Goal: Task Accomplishment & Management: Use online tool/utility

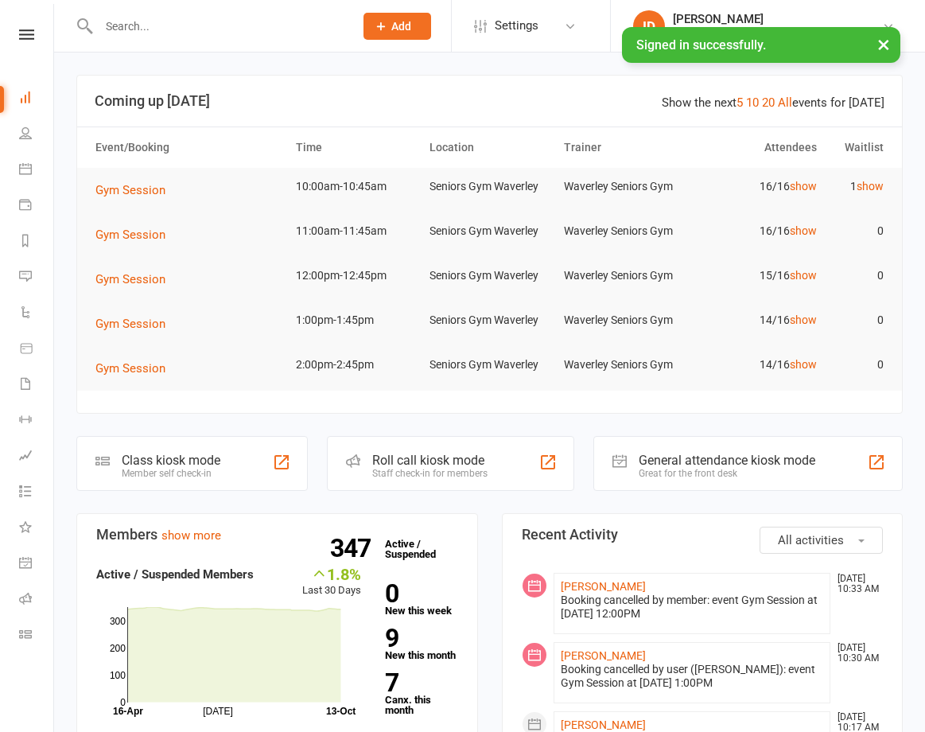
click at [168, 25] on input "text" at bounding box center [218, 26] width 249 height 22
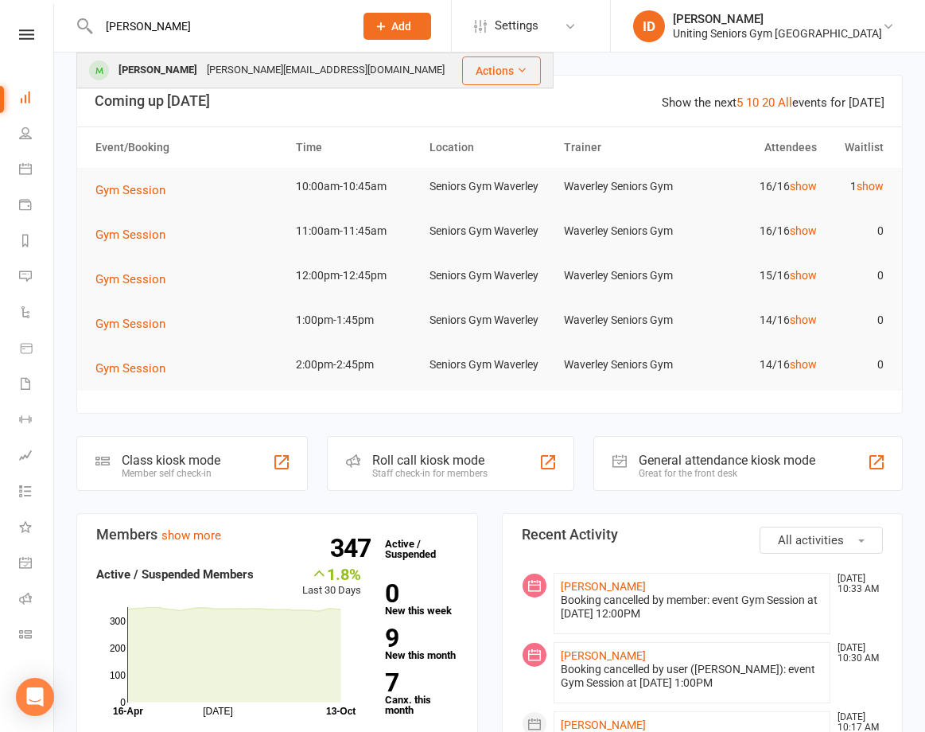
type input "[PERSON_NAME]"
click at [173, 76] on div "[PERSON_NAME]" at bounding box center [158, 70] width 88 height 23
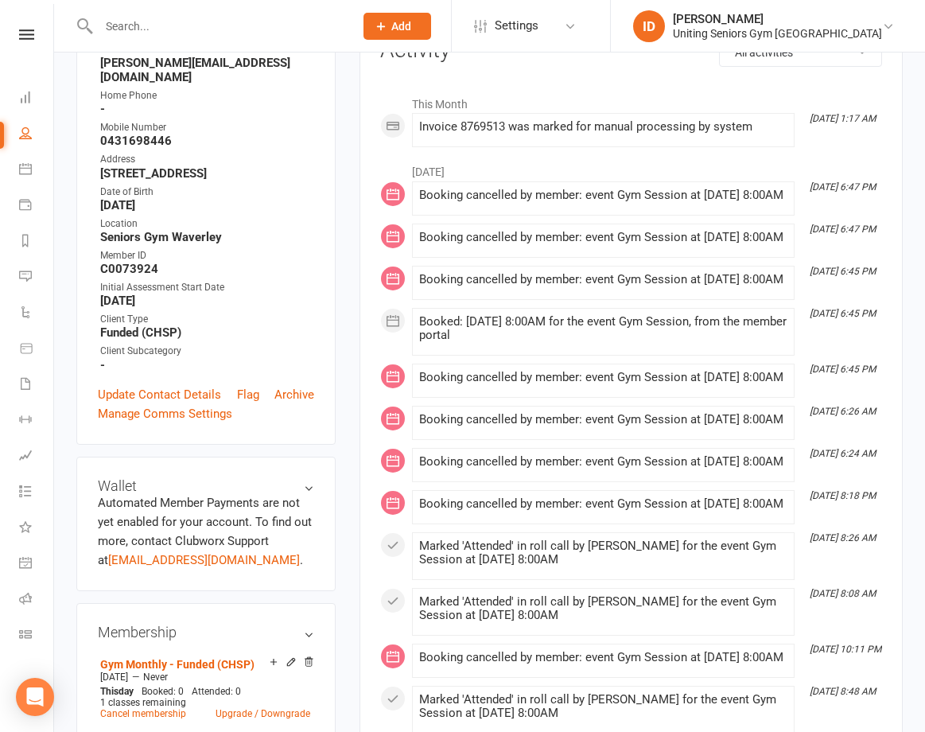
scroll to position [398, 0]
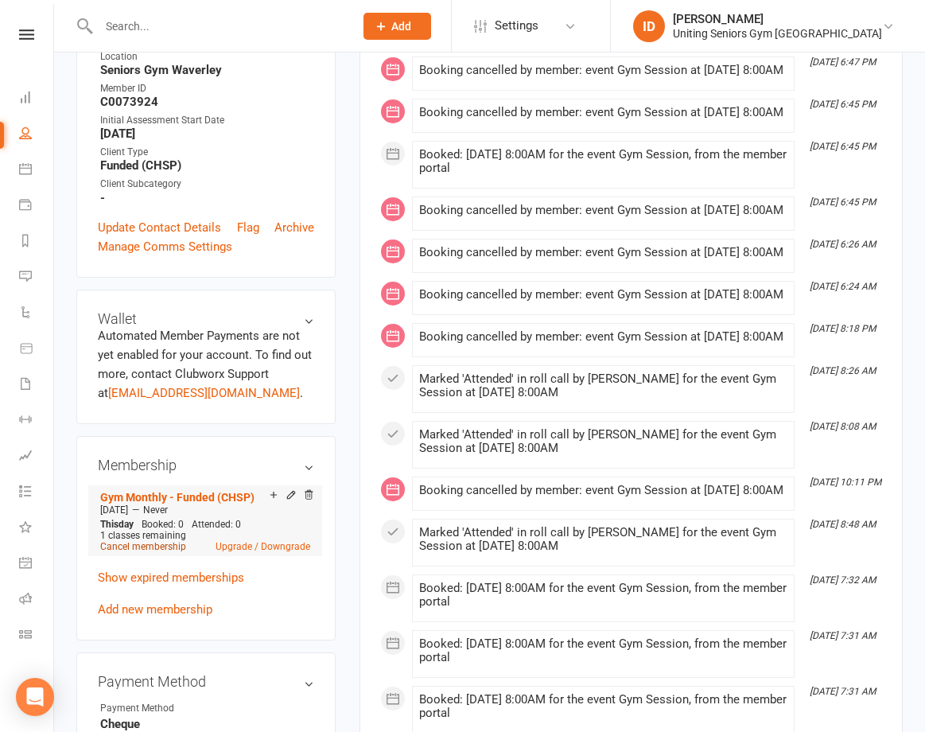
click at [169, 541] on link "Cancel membership" at bounding box center [143, 546] width 86 height 11
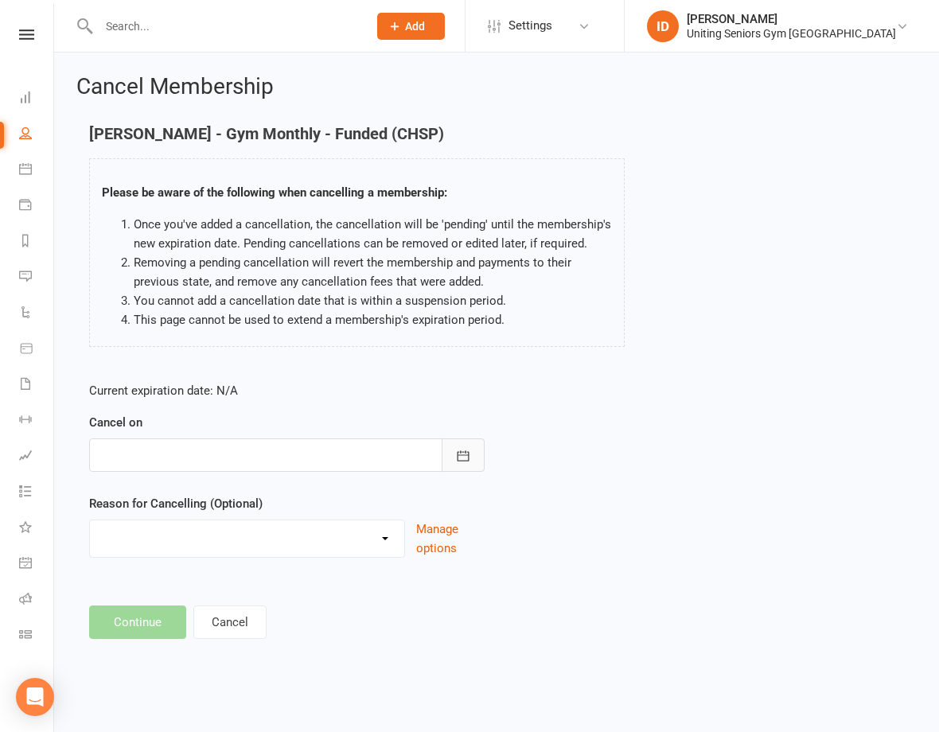
click at [459, 449] on icon "button" at bounding box center [463, 456] width 16 height 16
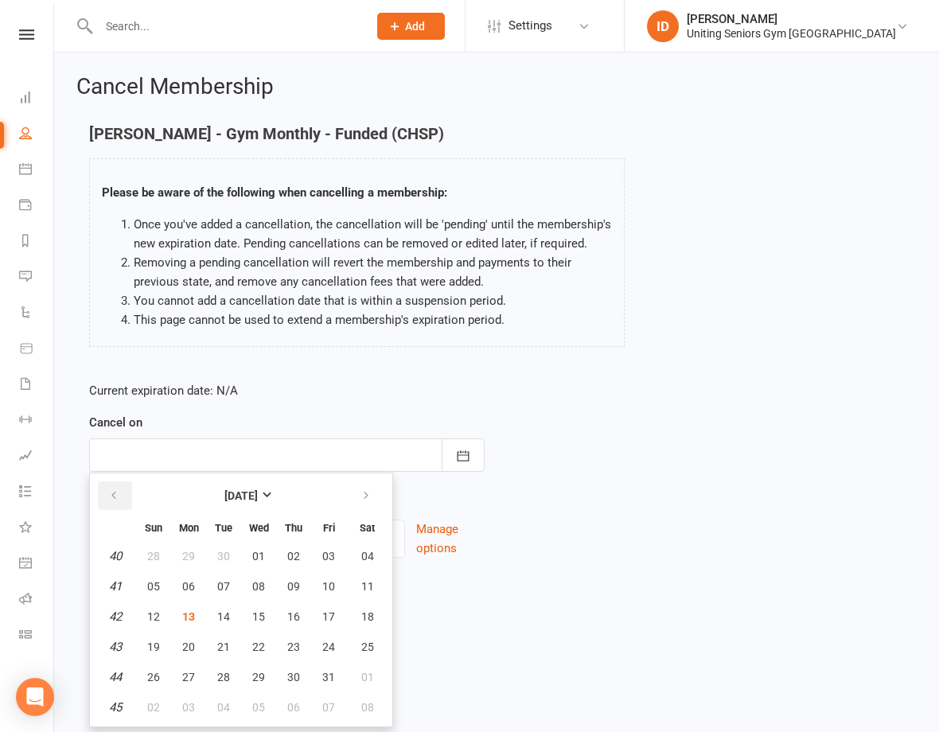
click at [122, 494] on button "button" at bounding box center [115, 495] width 34 height 29
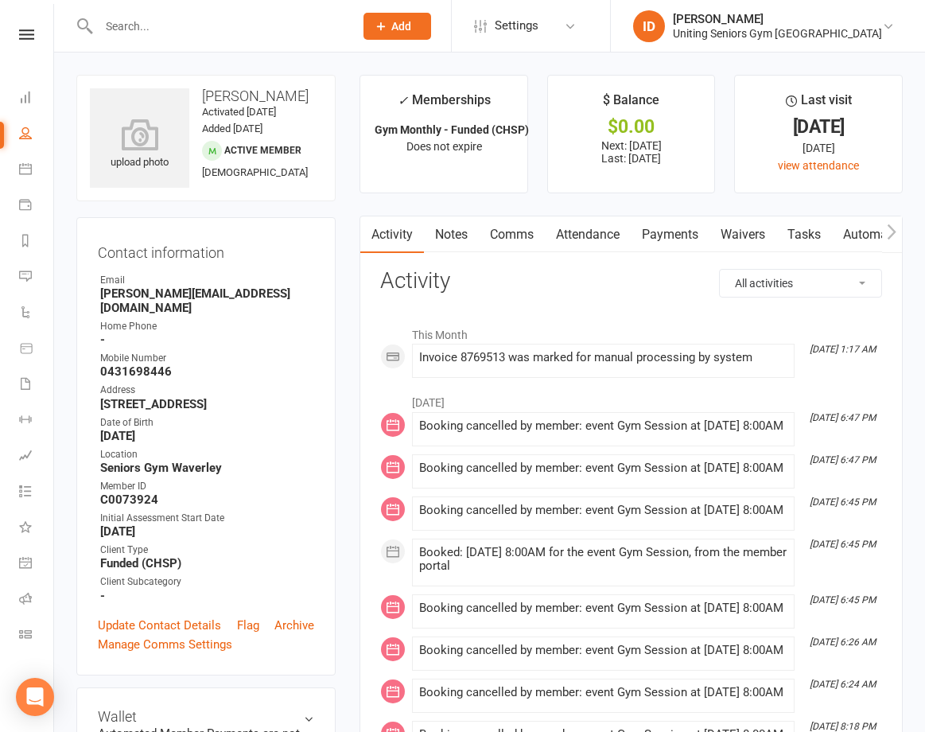
click at [590, 230] on link "Attendance" at bounding box center [588, 234] width 86 height 37
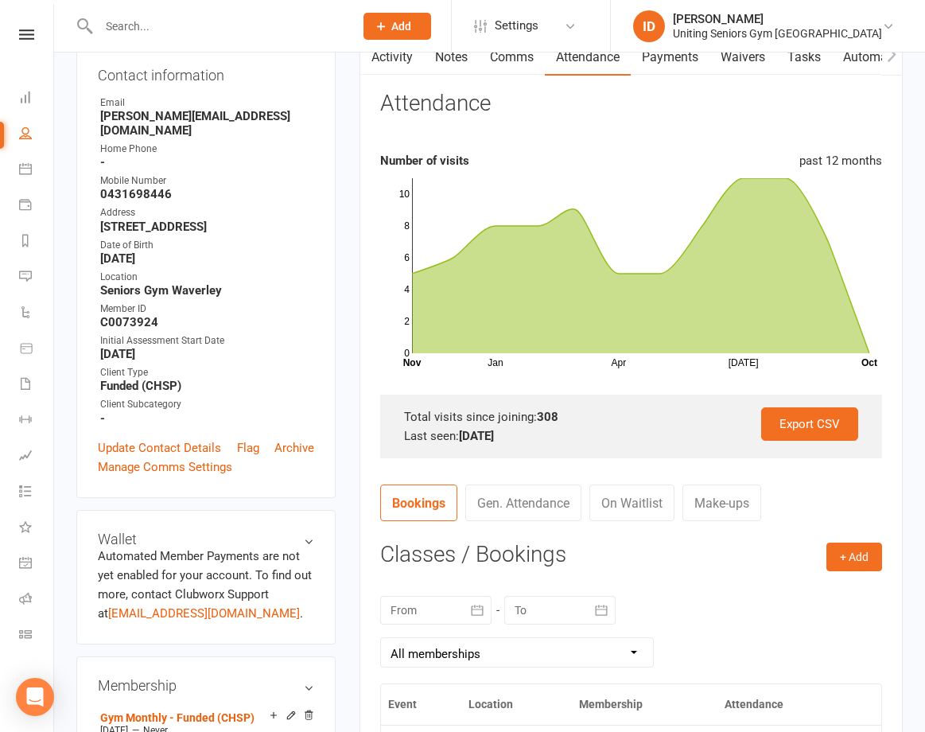
scroll to position [318, 0]
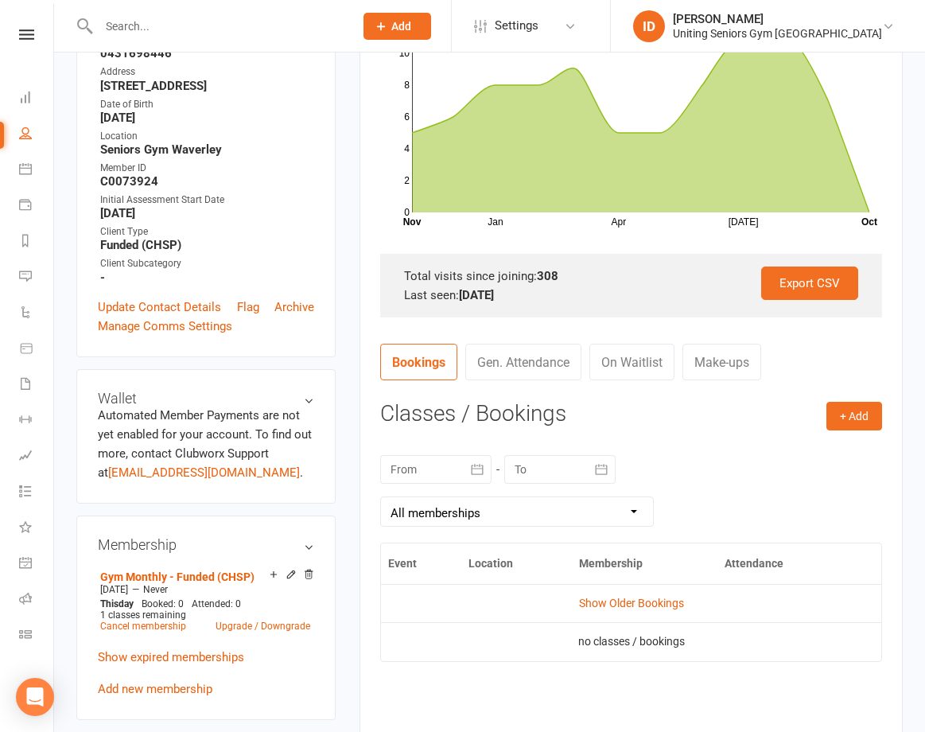
click at [555, 367] on link "Gen. Attendance" at bounding box center [523, 362] width 116 height 37
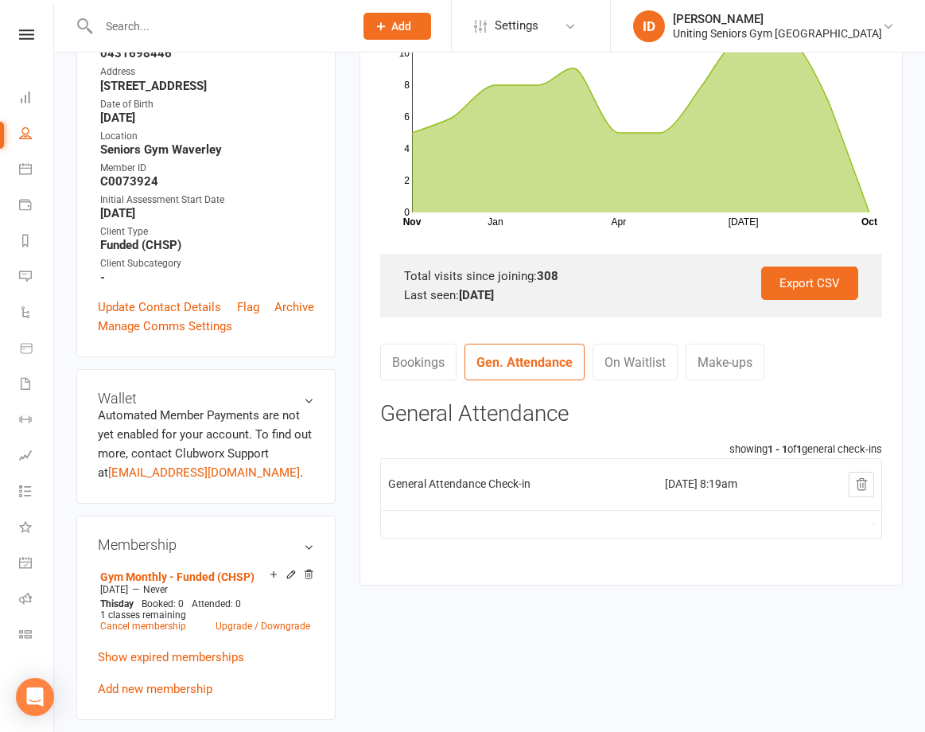
click at [426, 377] on link "Bookings" at bounding box center [418, 362] width 76 height 37
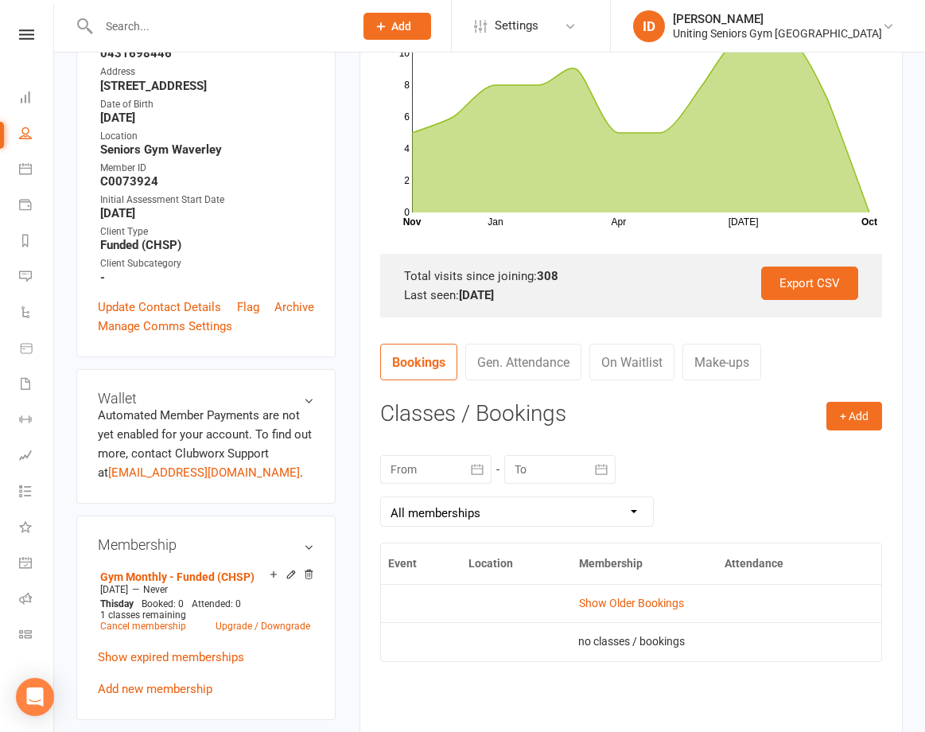
click at [674, 461] on div "[DATE] Sun Mon Tue Wed Thu Fri Sat 40 28 29 30 01 02 03 04 41 05 06 07 08 09 10…" at bounding box center [631, 490] width 502 height 103
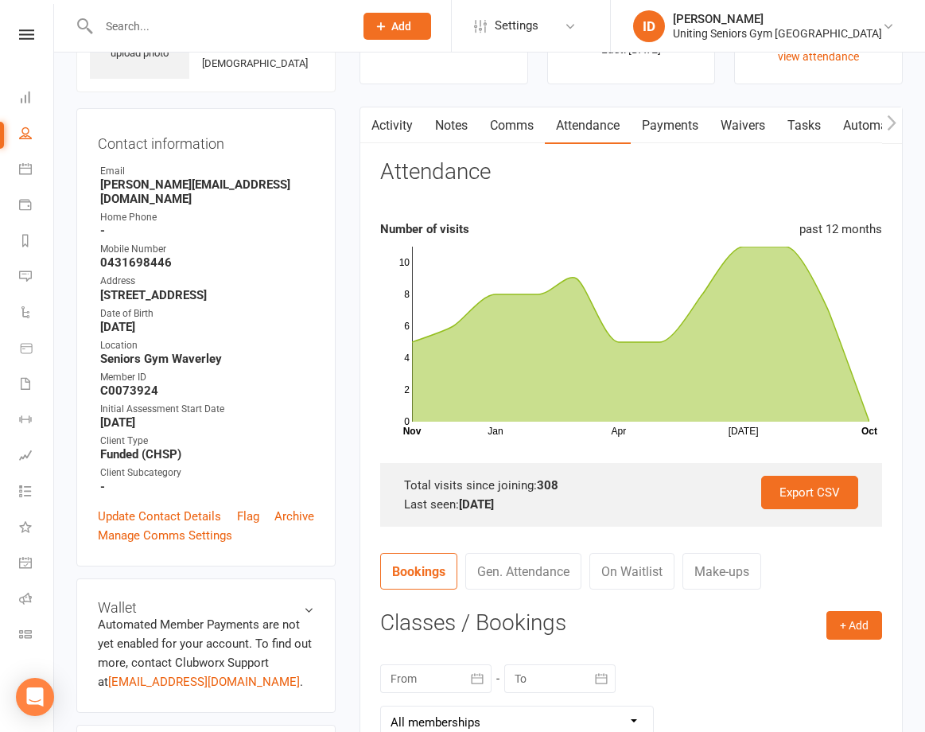
scroll to position [0, 0]
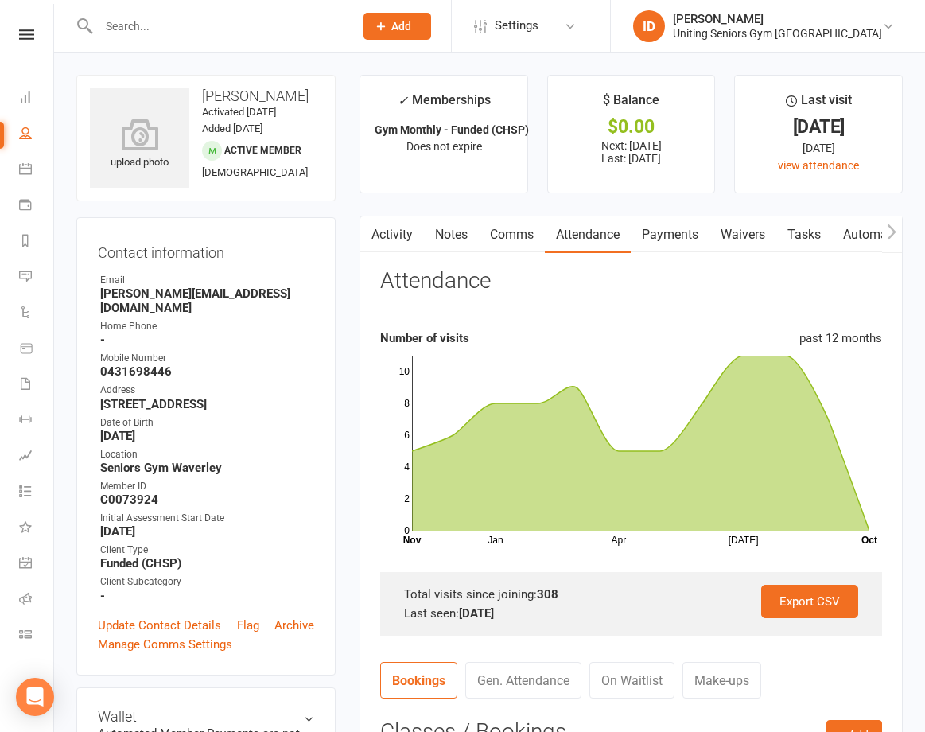
click at [231, 32] on input "text" at bounding box center [218, 26] width 249 height 22
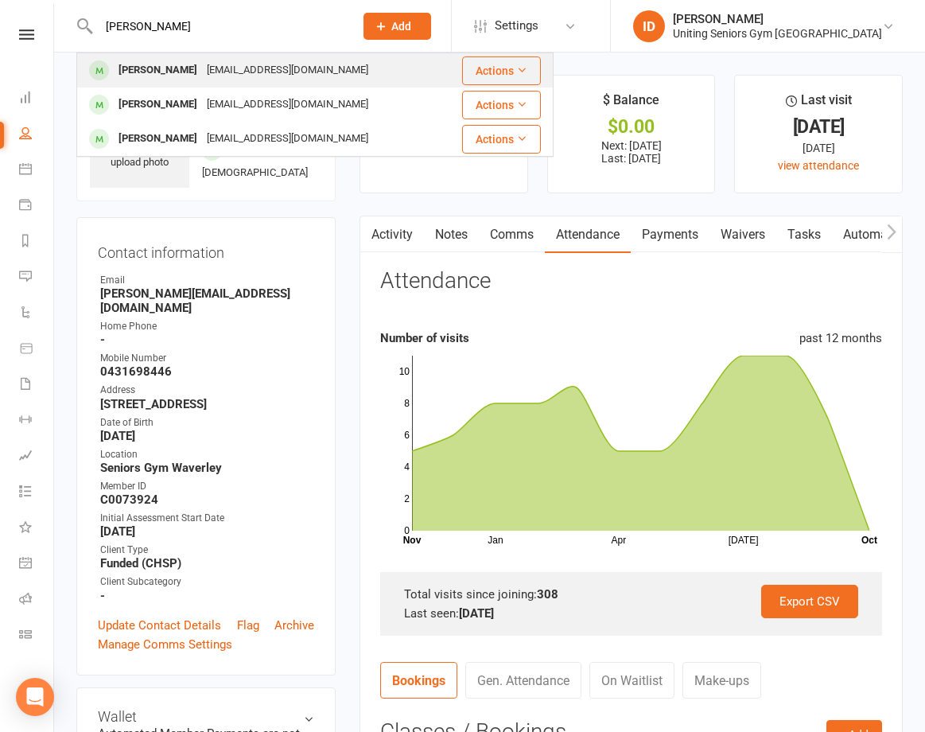
type input "[PERSON_NAME]"
click at [263, 74] on div "[EMAIL_ADDRESS][DOMAIN_NAME]" at bounding box center [287, 70] width 171 height 23
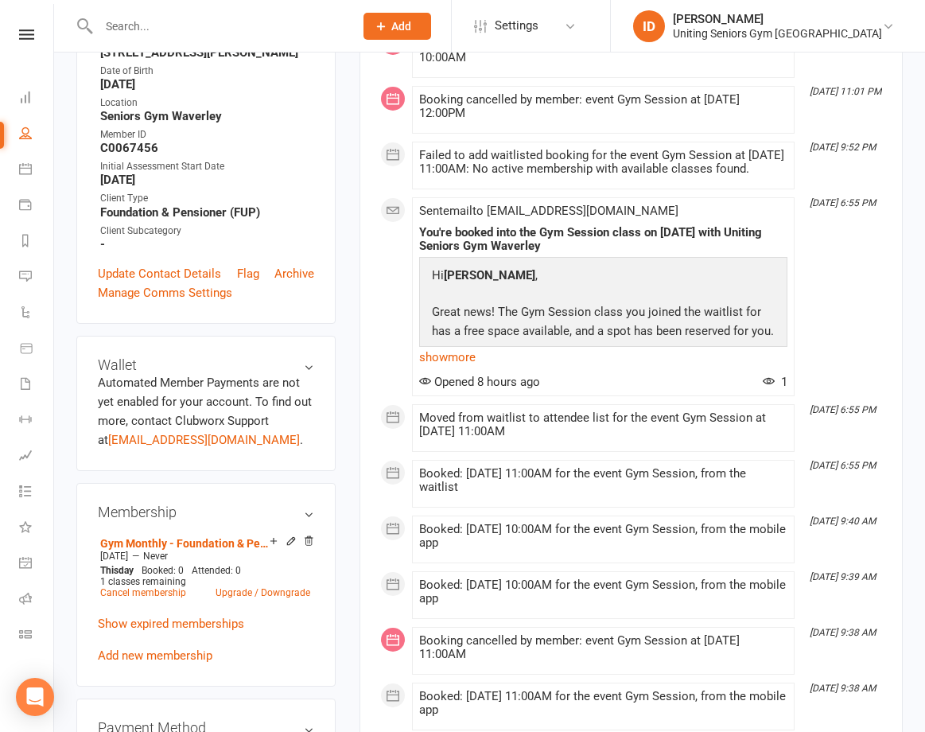
scroll to position [398, 0]
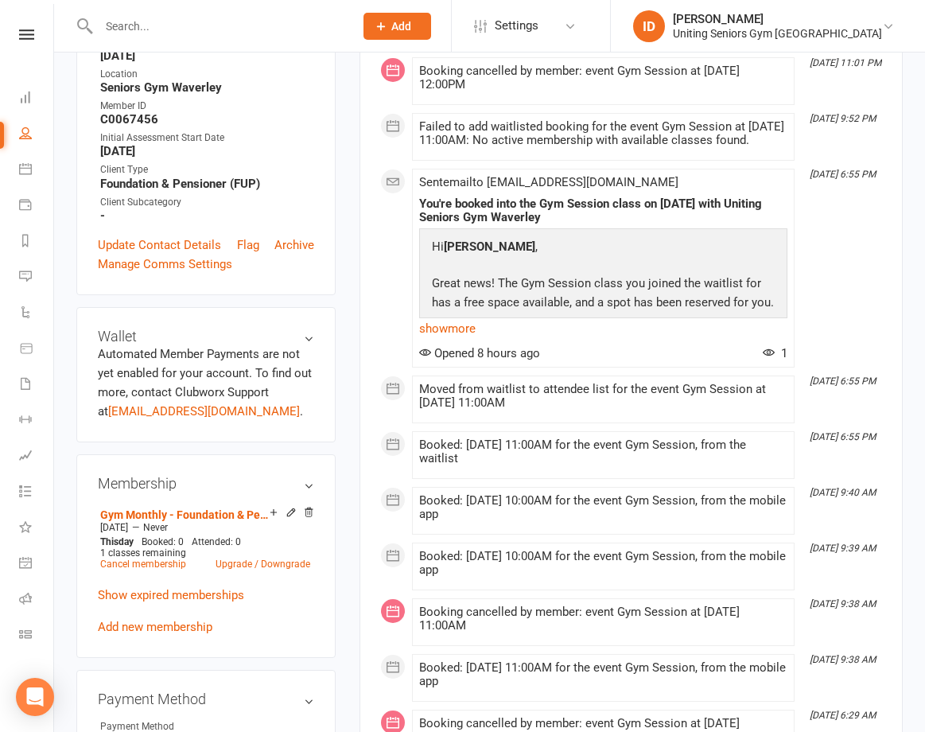
drag, startPoint x: 890, startPoint y: 297, endPoint x: 882, endPoint y: 290, distance: 10.2
click at [889, 297] on div "Activity Notes Comms Attendance Payments Waivers Tasks Automations Workouts Mob…" at bounding box center [631, 641] width 543 height 1646
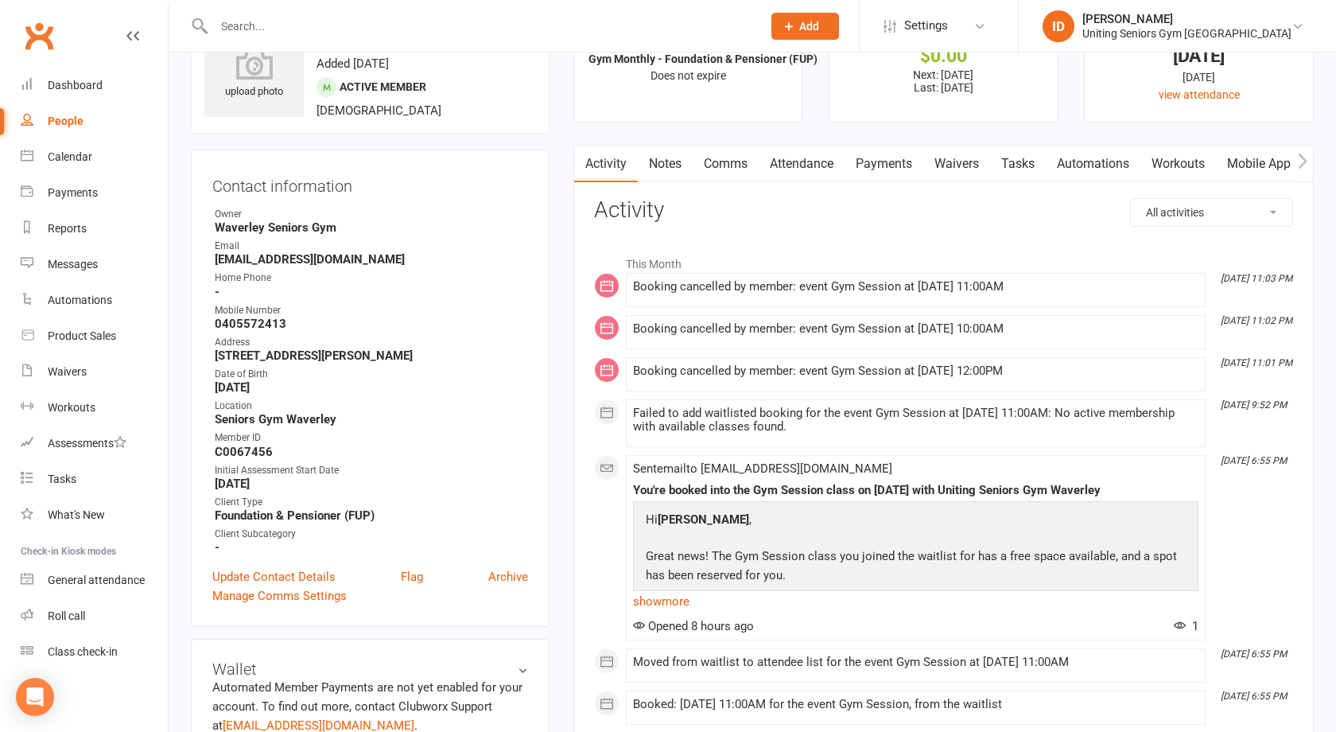
scroll to position [0, 0]
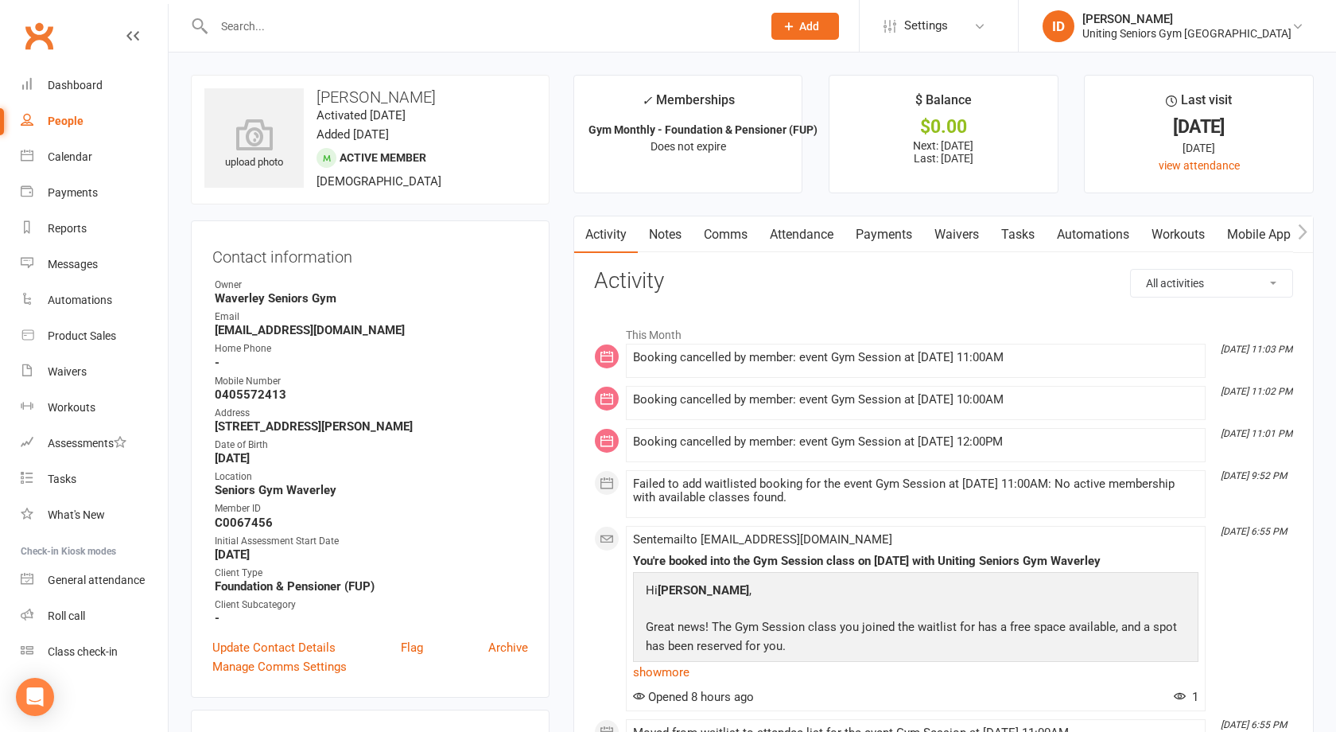
click at [25, 23] on link "Clubworx" at bounding box center [39, 36] width 40 height 40
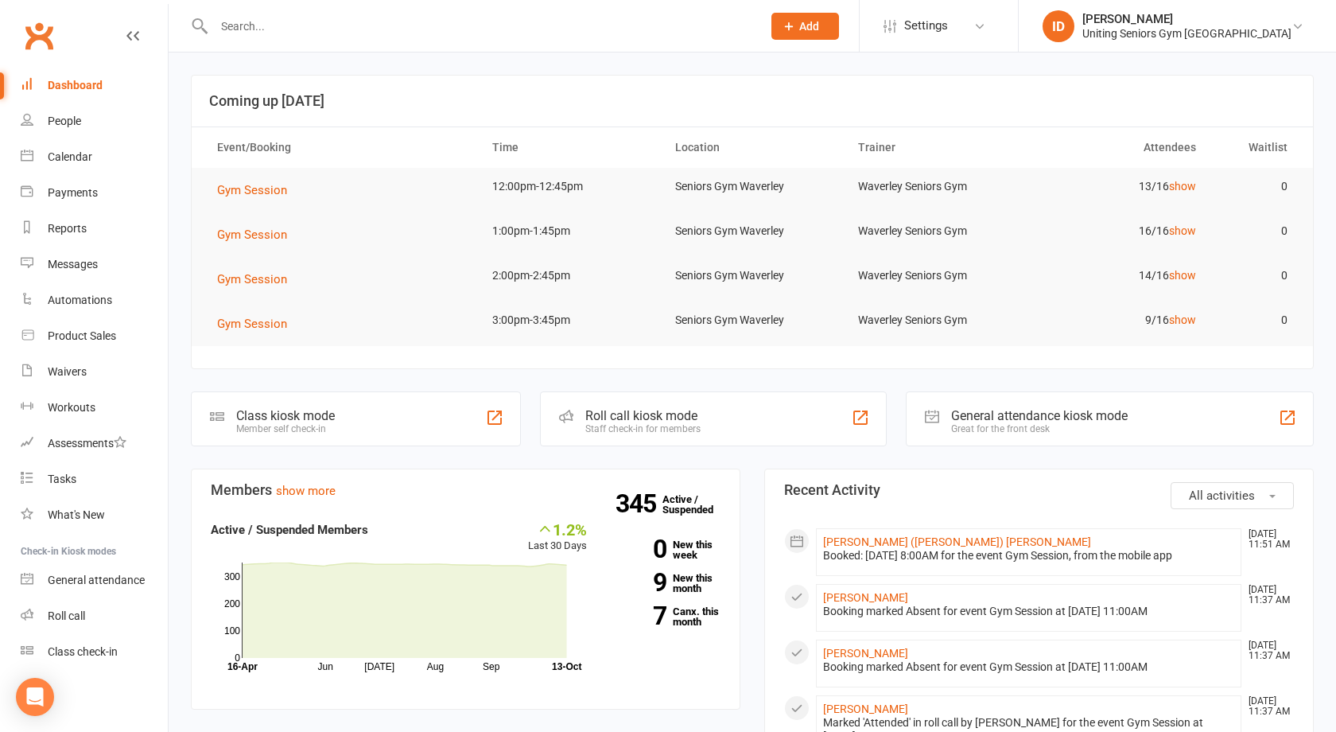
click at [309, 39] on div at bounding box center [471, 26] width 560 height 52
click at [83, 145] on link "Calendar" at bounding box center [94, 157] width 147 height 36
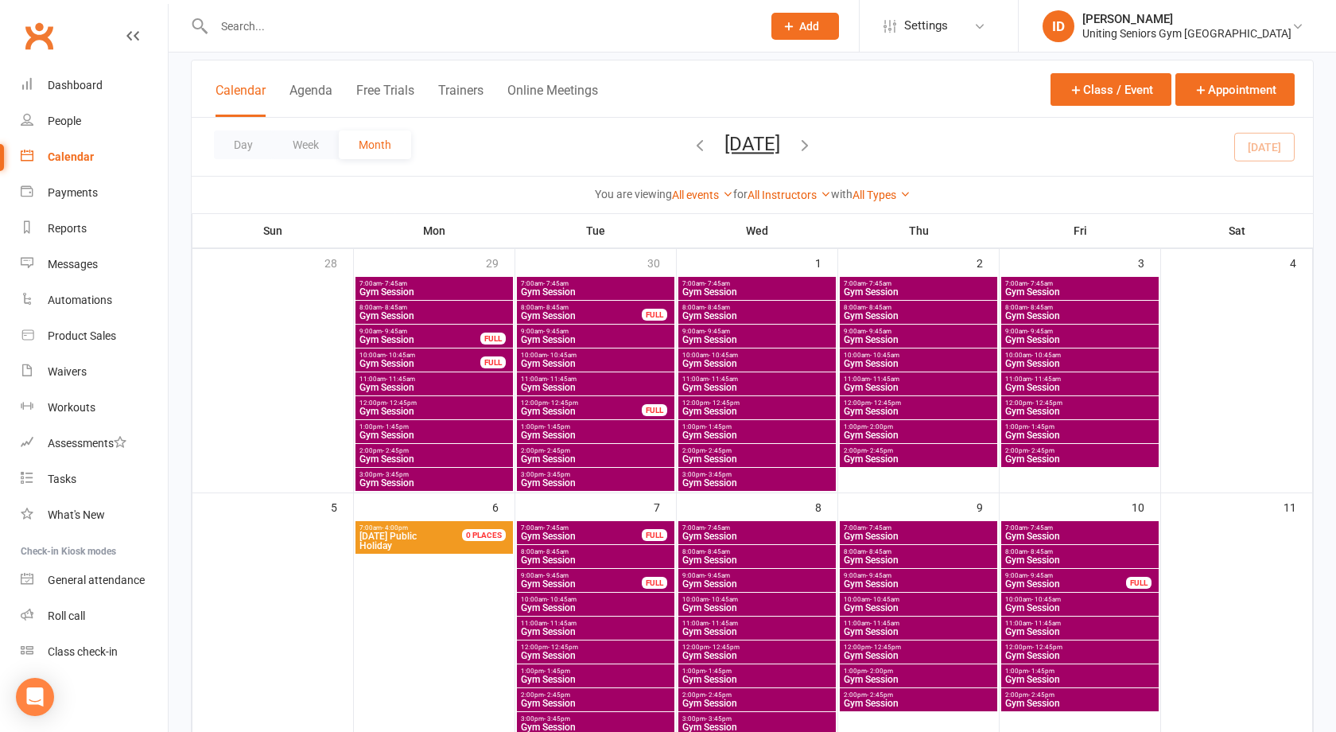
scroll to position [239, 0]
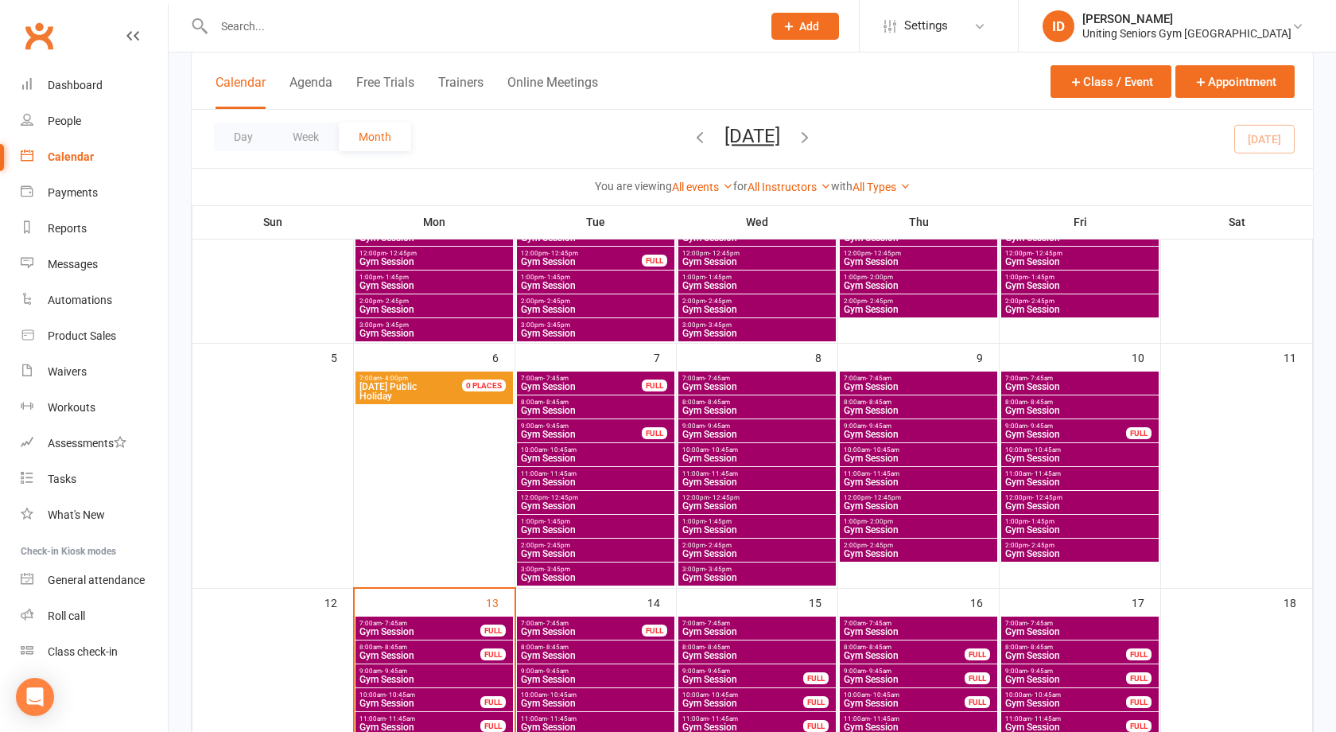
click at [559, 402] on span "- 8:45am" at bounding box center [555, 401] width 25 height 7
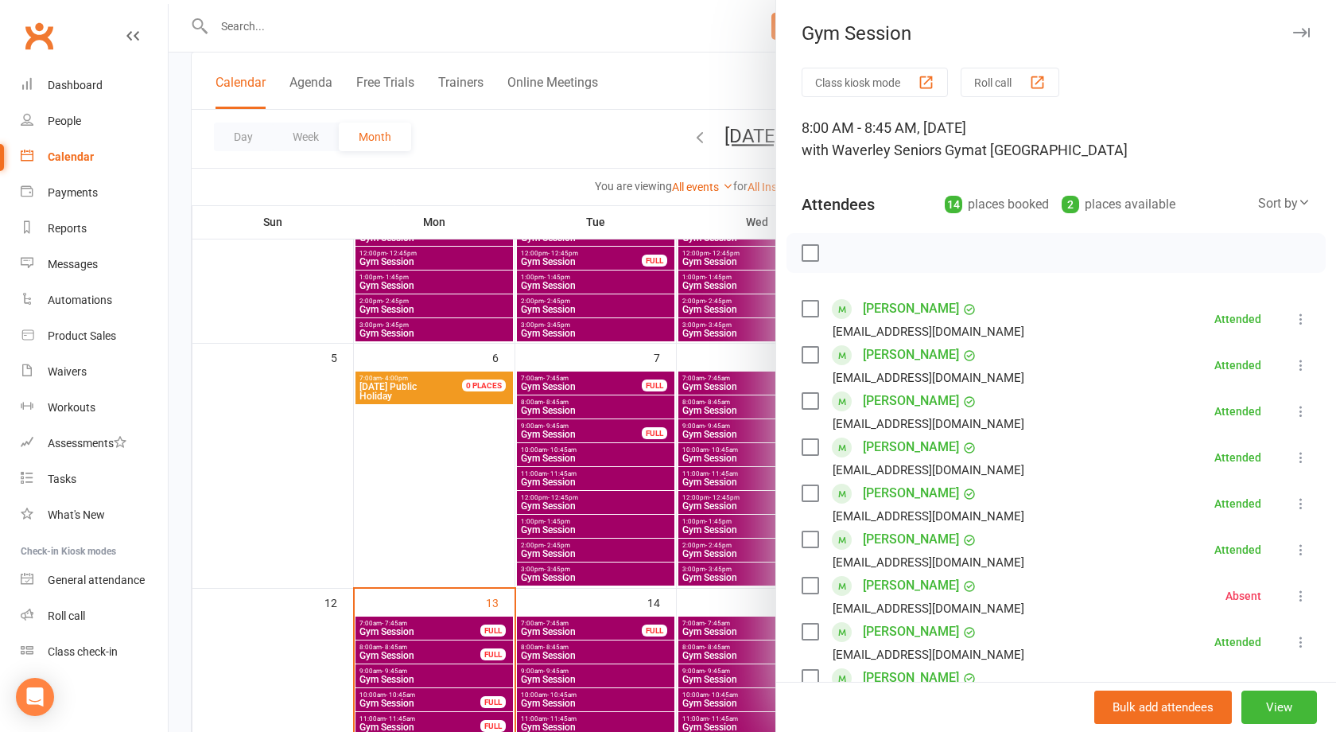
click at [374, 514] on div at bounding box center [753, 366] width 1168 height 732
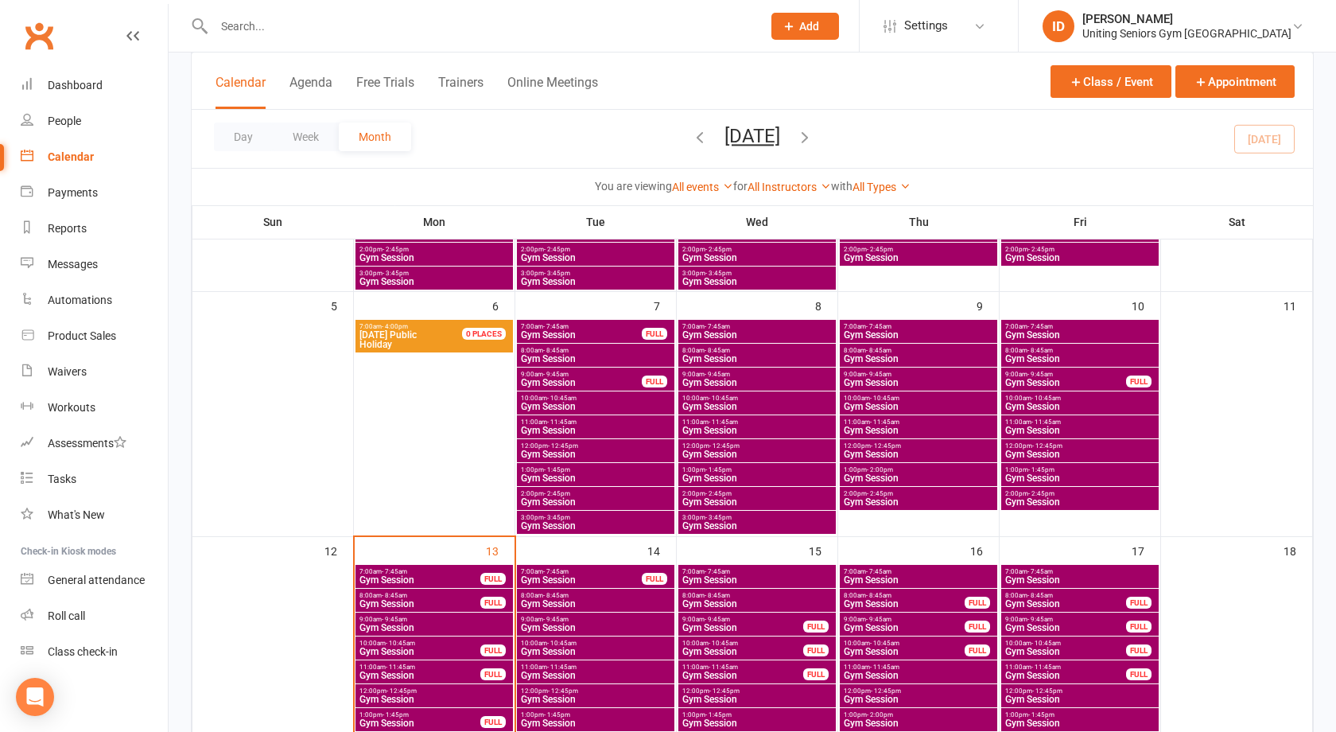
scroll to position [398, 0]
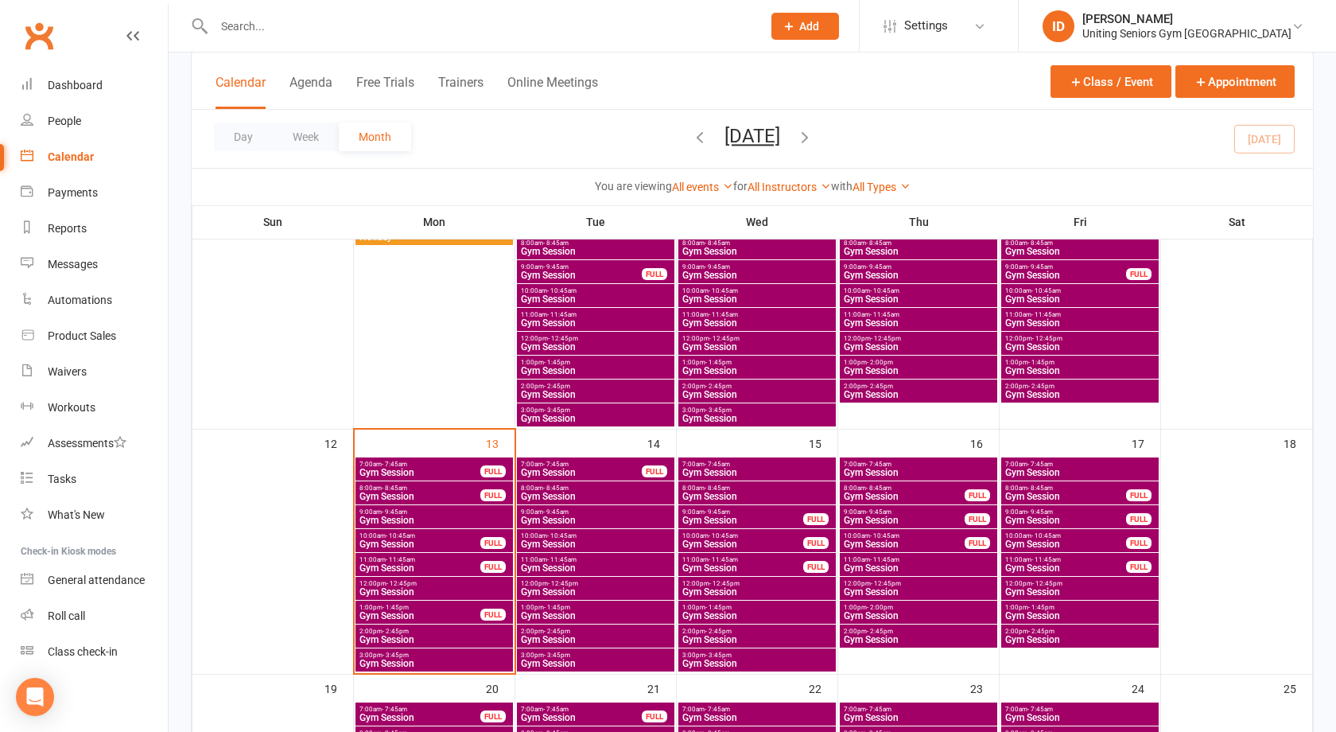
click at [568, 484] on span "- 8:45am" at bounding box center [555, 487] width 25 height 7
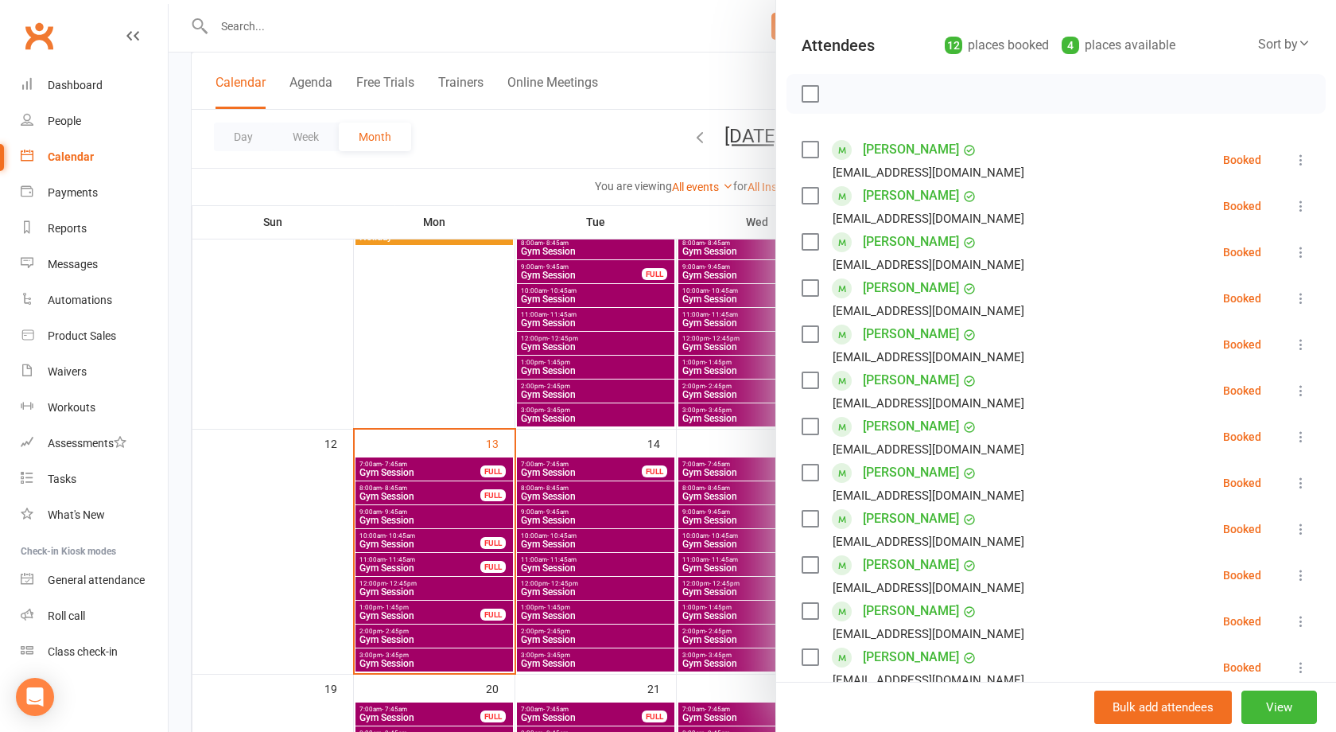
scroll to position [318, 0]
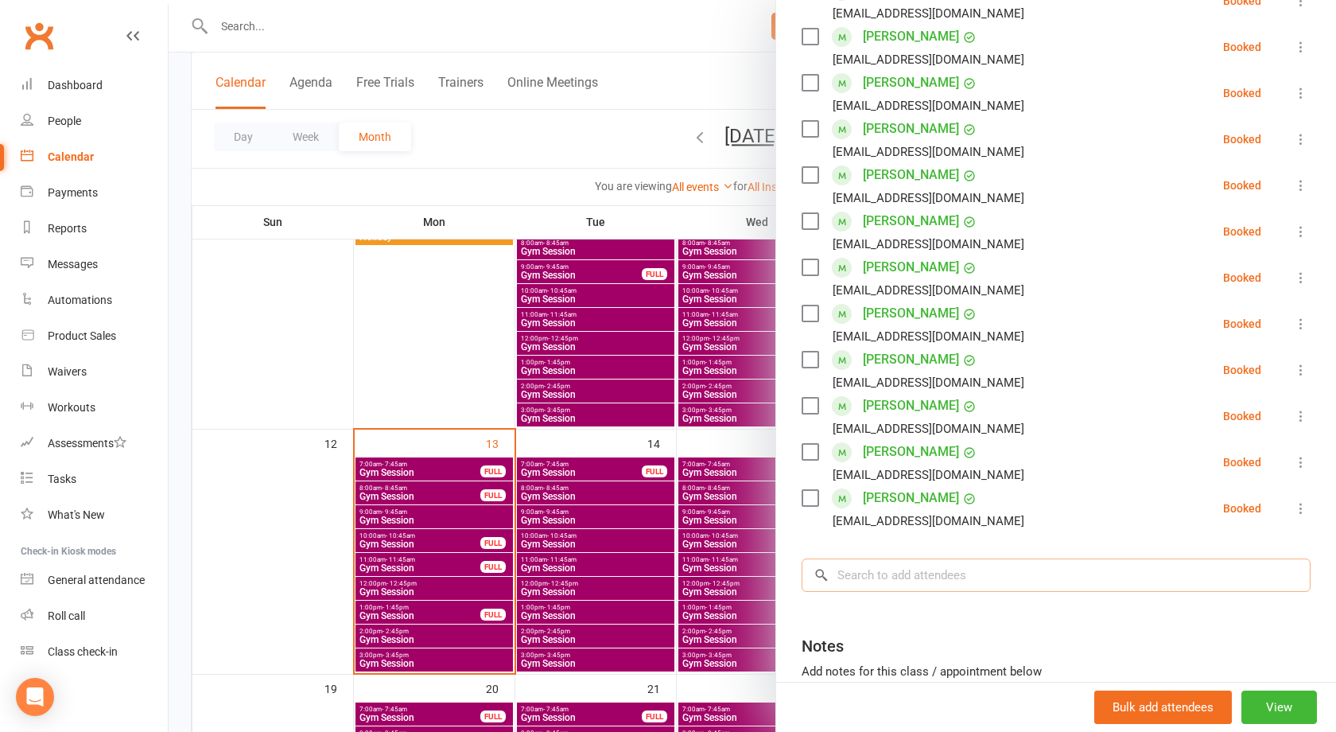
click at [934, 583] on input "search" at bounding box center [1056, 574] width 509 height 33
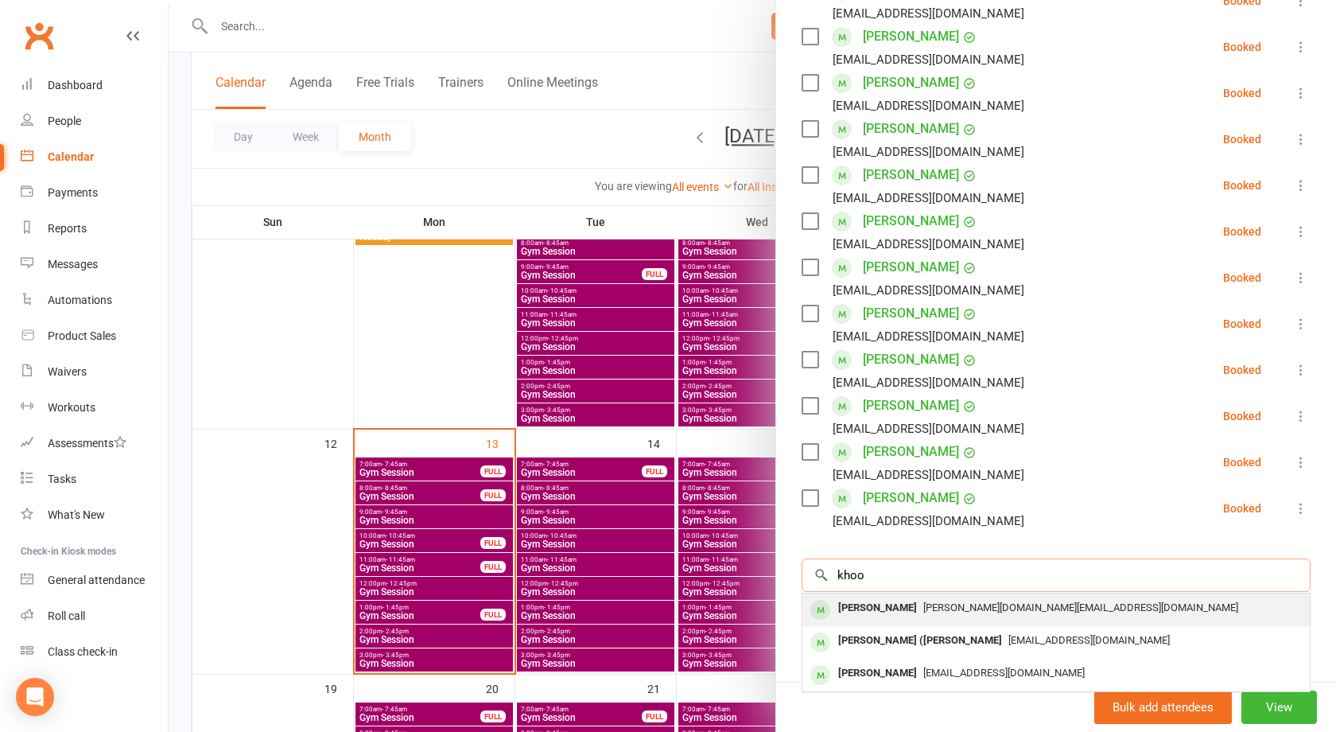
type input "khoo"
click at [953, 608] on span "pauline.sydney@gmail.com" at bounding box center [1080, 607] width 315 height 12
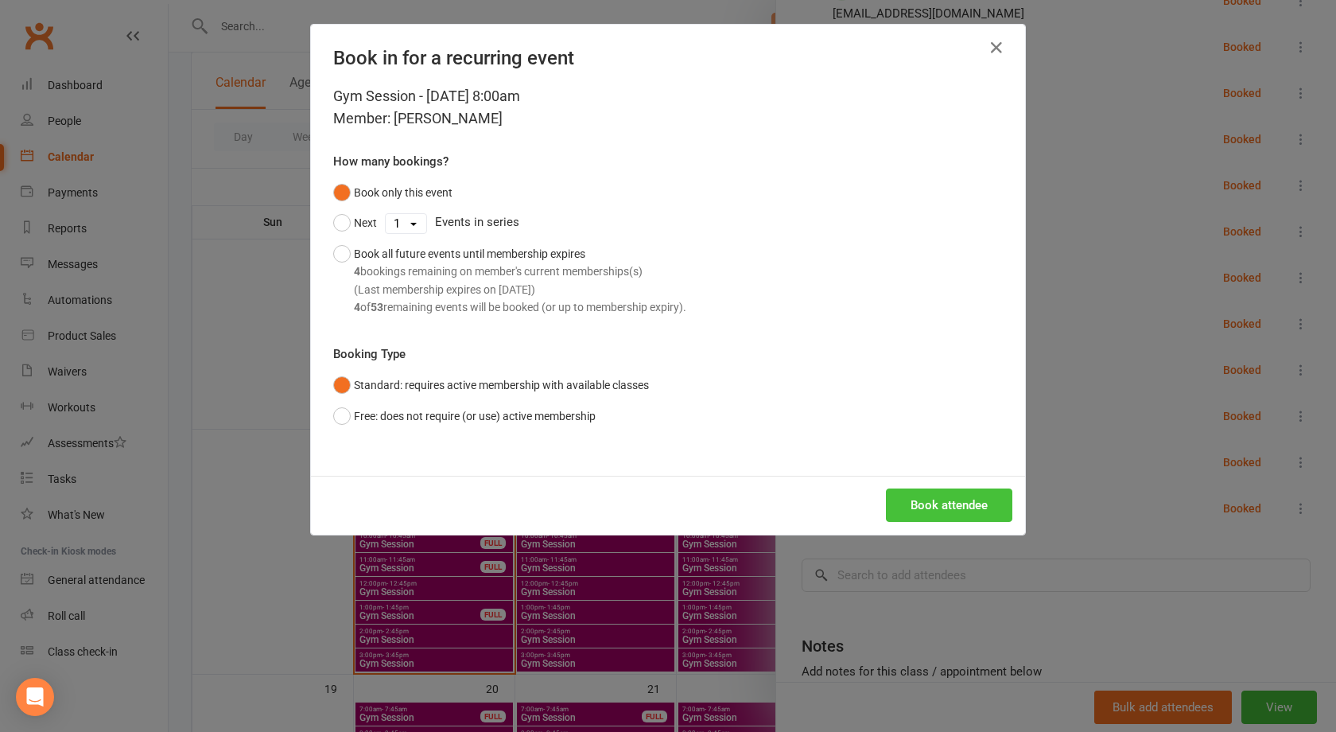
click at [961, 513] on button "Book attendee" at bounding box center [949, 504] width 126 height 33
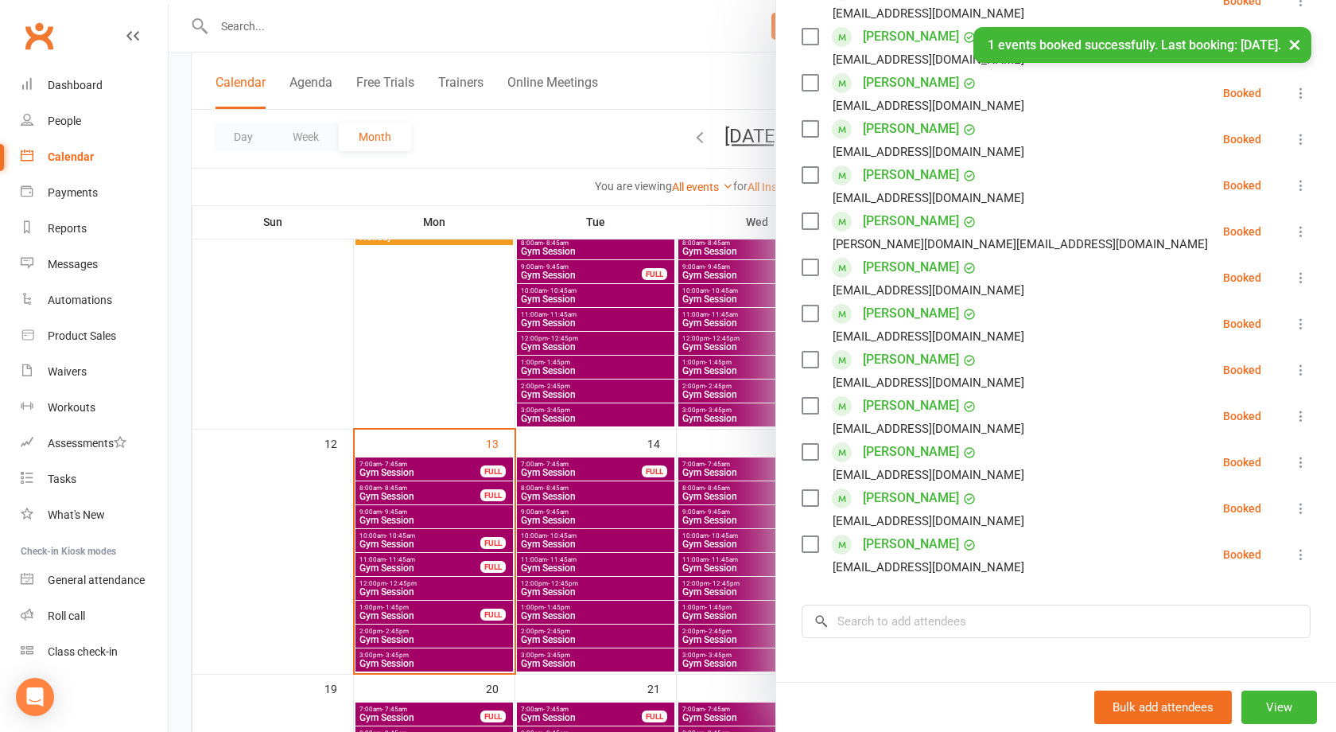
click at [926, 569] on div "pvarga1947@gmail.com" at bounding box center [929, 567] width 192 height 21
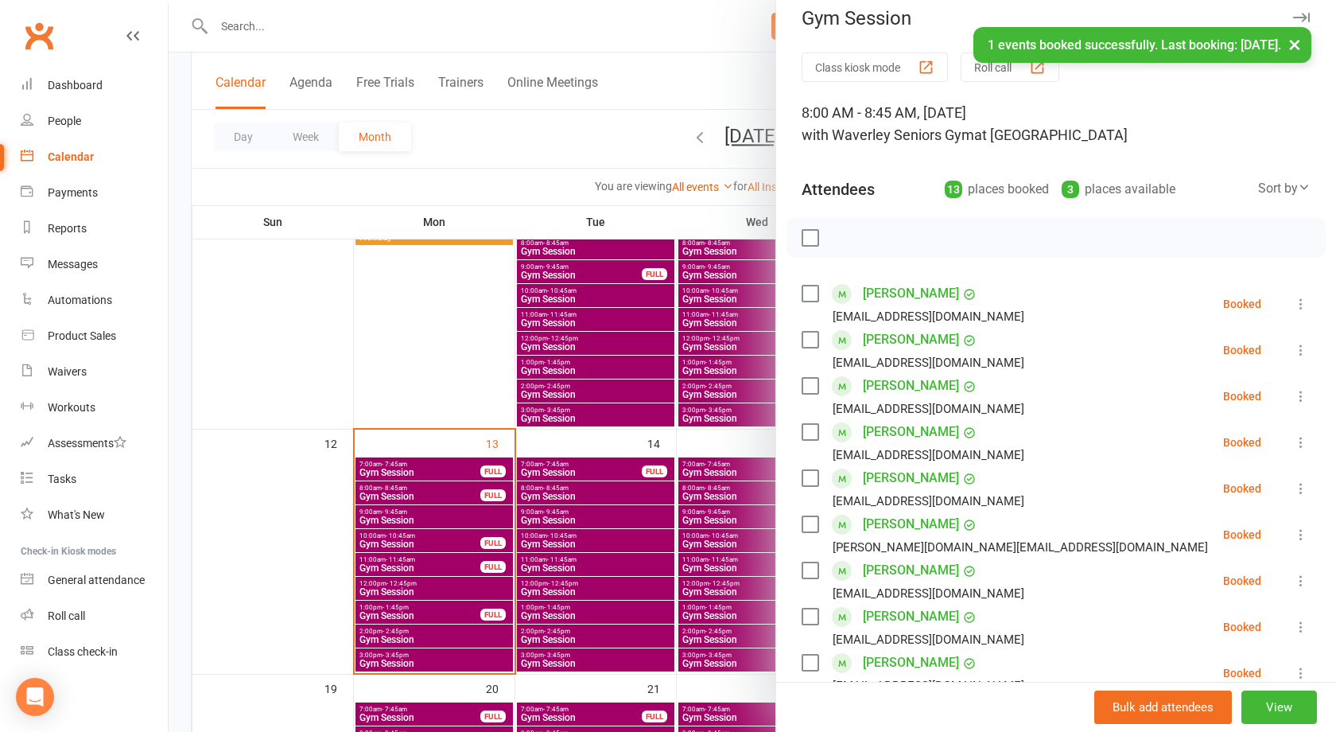
scroll to position [0, 0]
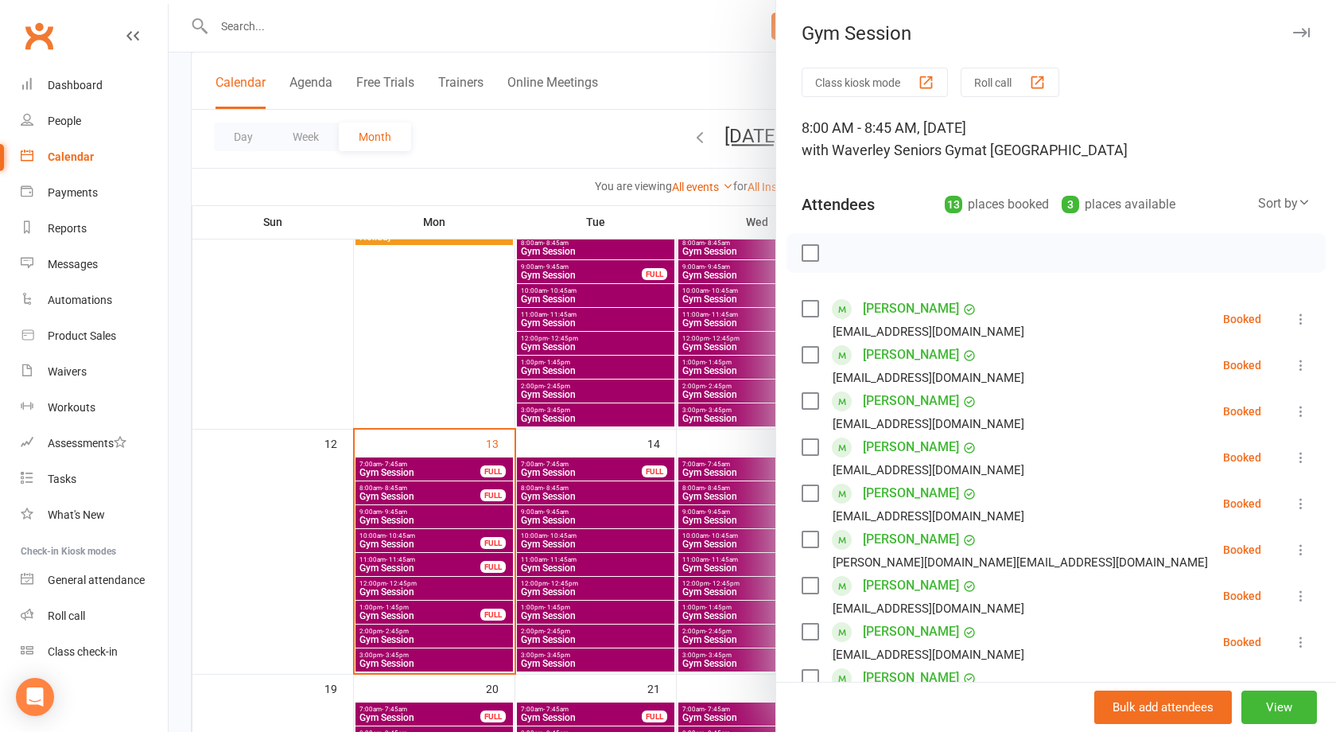
click at [355, 19] on div at bounding box center [753, 366] width 1168 height 732
